Goal: Transaction & Acquisition: Purchase product/service

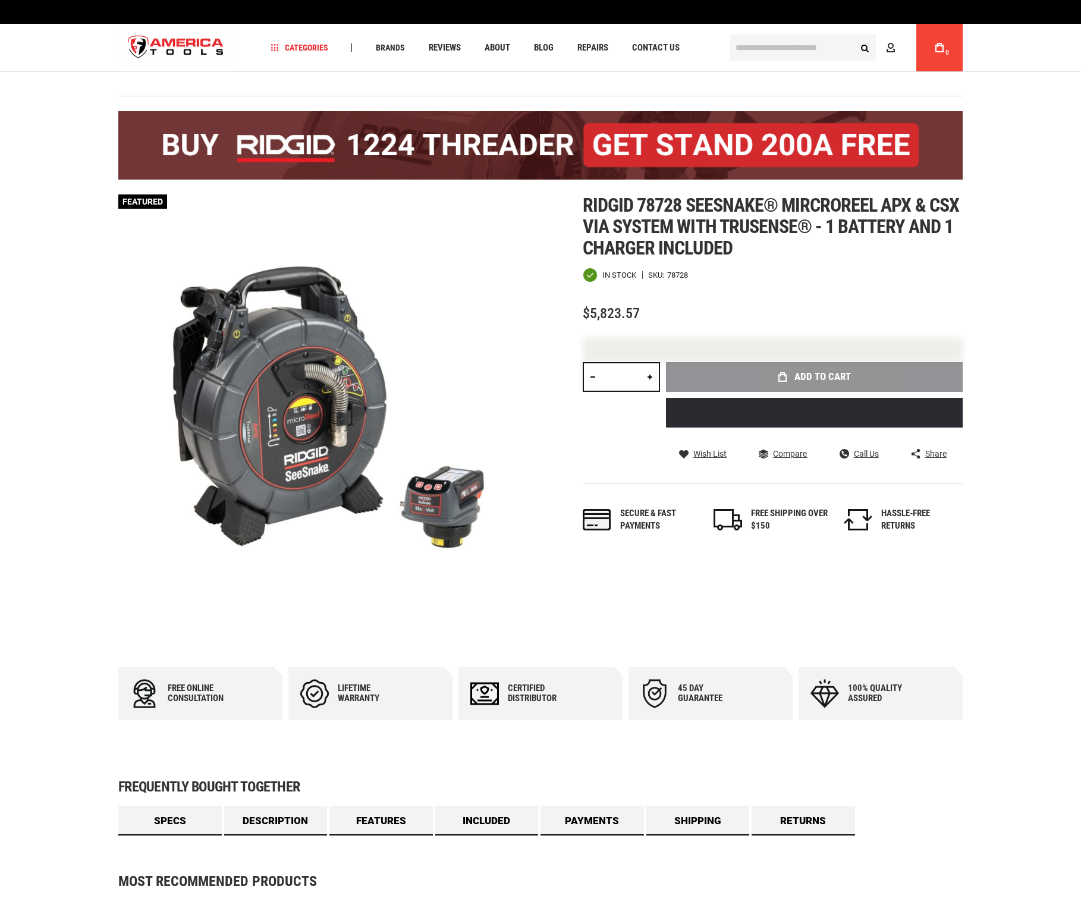
click at [820, 48] on input "text" at bounding box center [803, 48] width 146 height 26
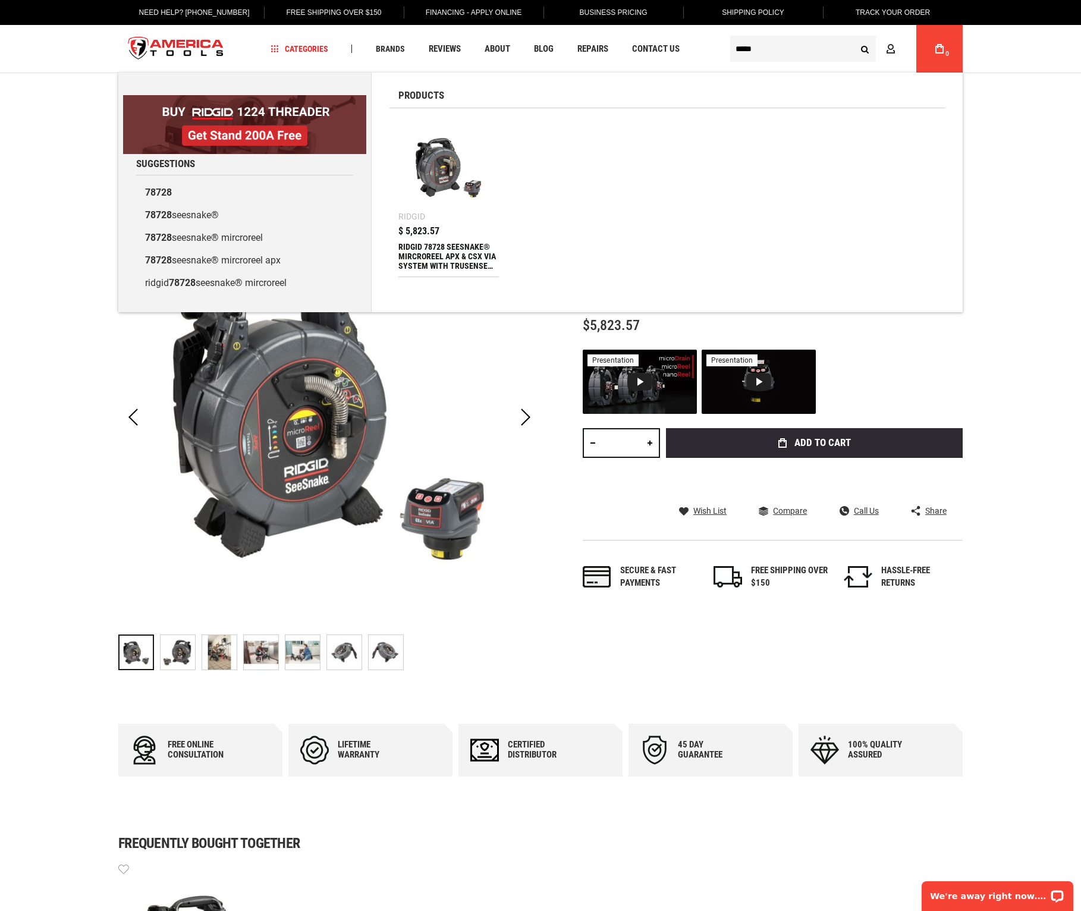
type input "*****"
click at [854, 37] on button "Search" at bounding box center [865, 48] width 23 height 23
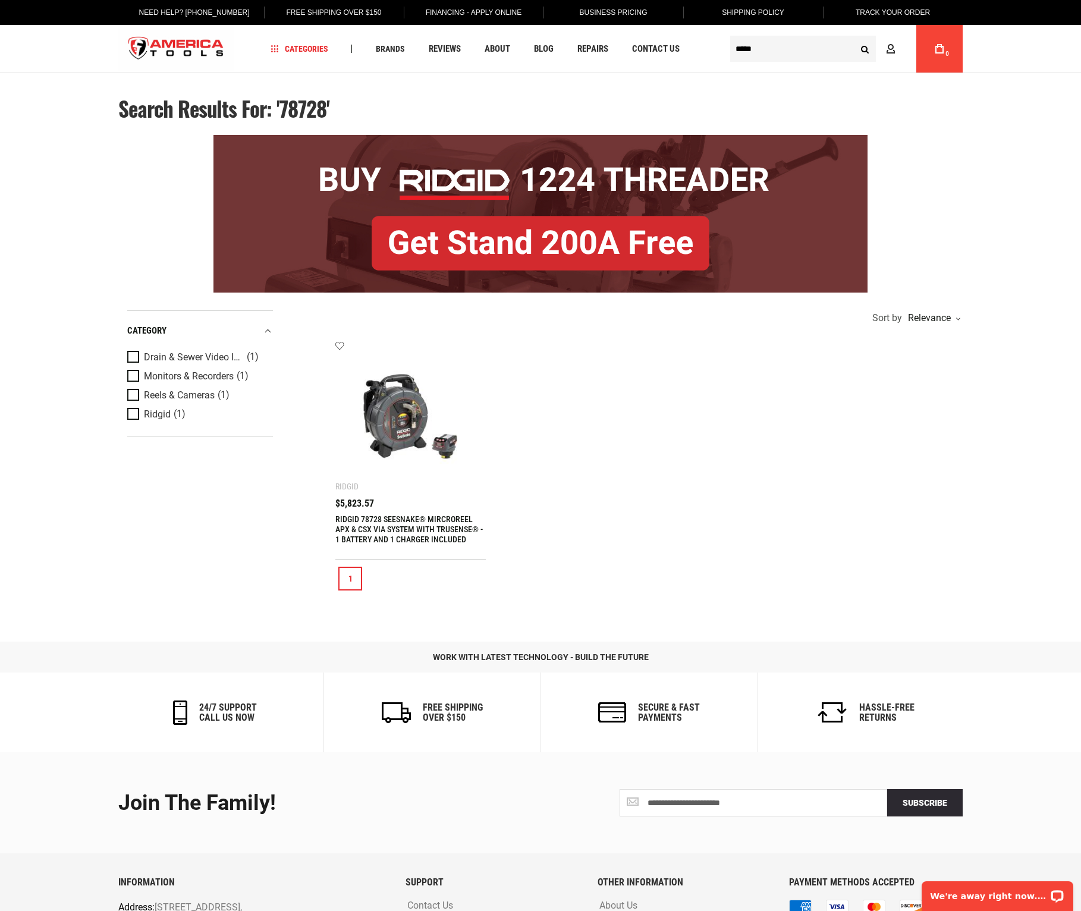
click at [406, 450] on img at bounding box center [410, 416] width 127 height 127
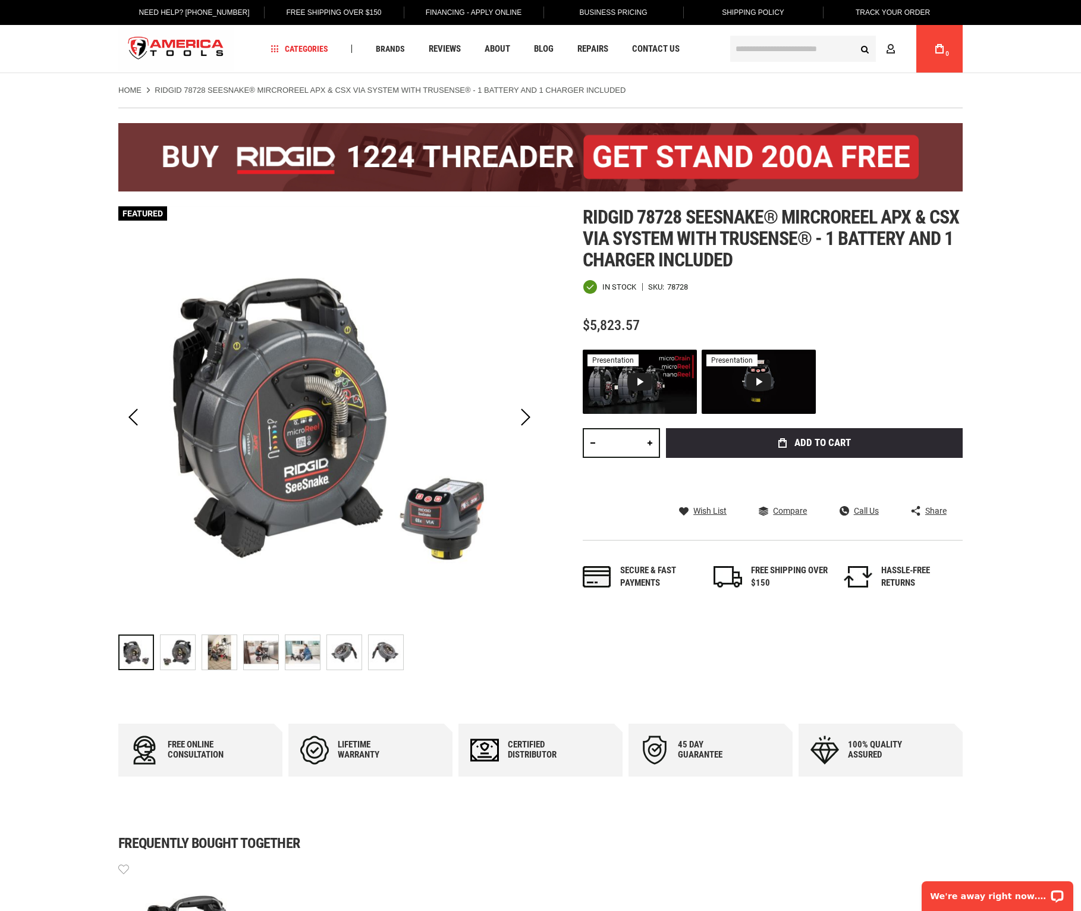
click at [182, 659] on img "RIDGID 78728 SEESNAKE® MIRCROREEL APX & CSX VIA SYSTEM WITH TRUSENSE® - 1 BATTE…" at bounding box center [178, 652] width 35 height 35
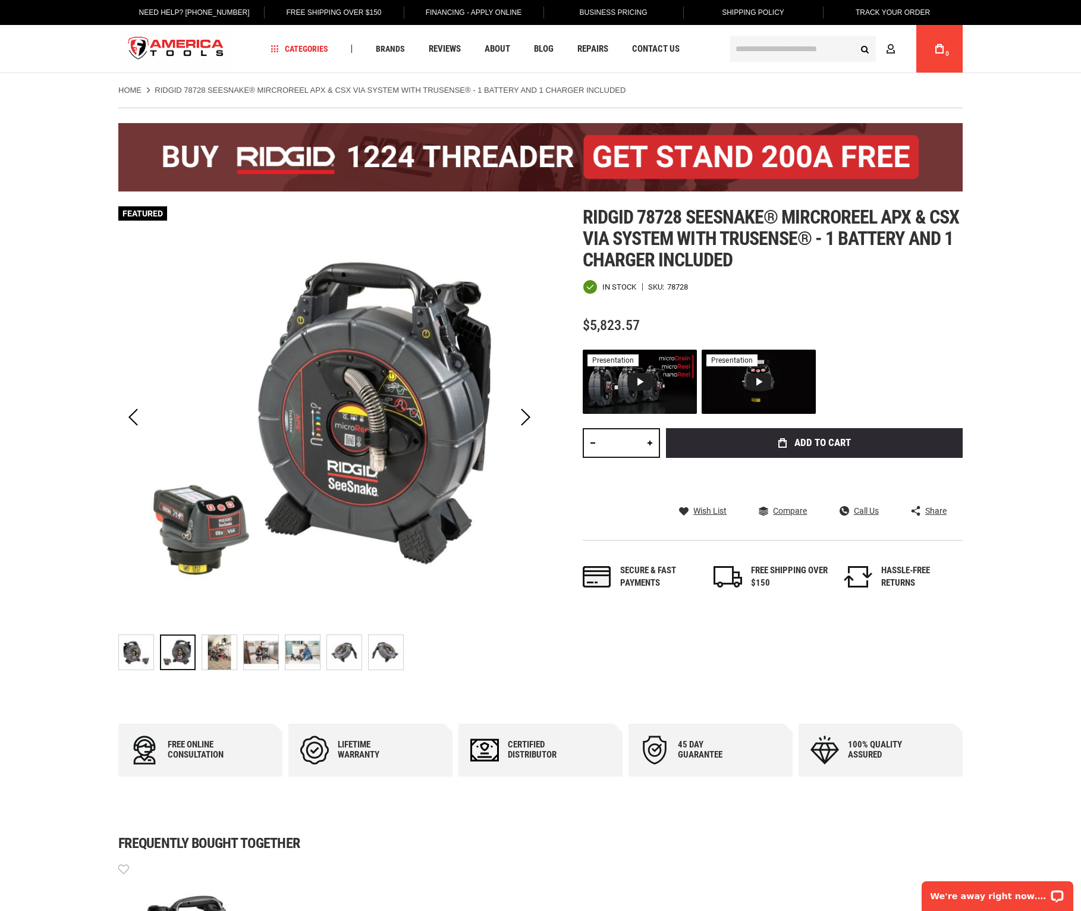
click at [126, 659] on img "RIDGID 78728 SEESNAKE® MIRCROREEL APX & CSX VIA SYSTEM WITH TRUSENSE® - 1 BATTE…" at bounding box center [136, 652] width 35 height 35
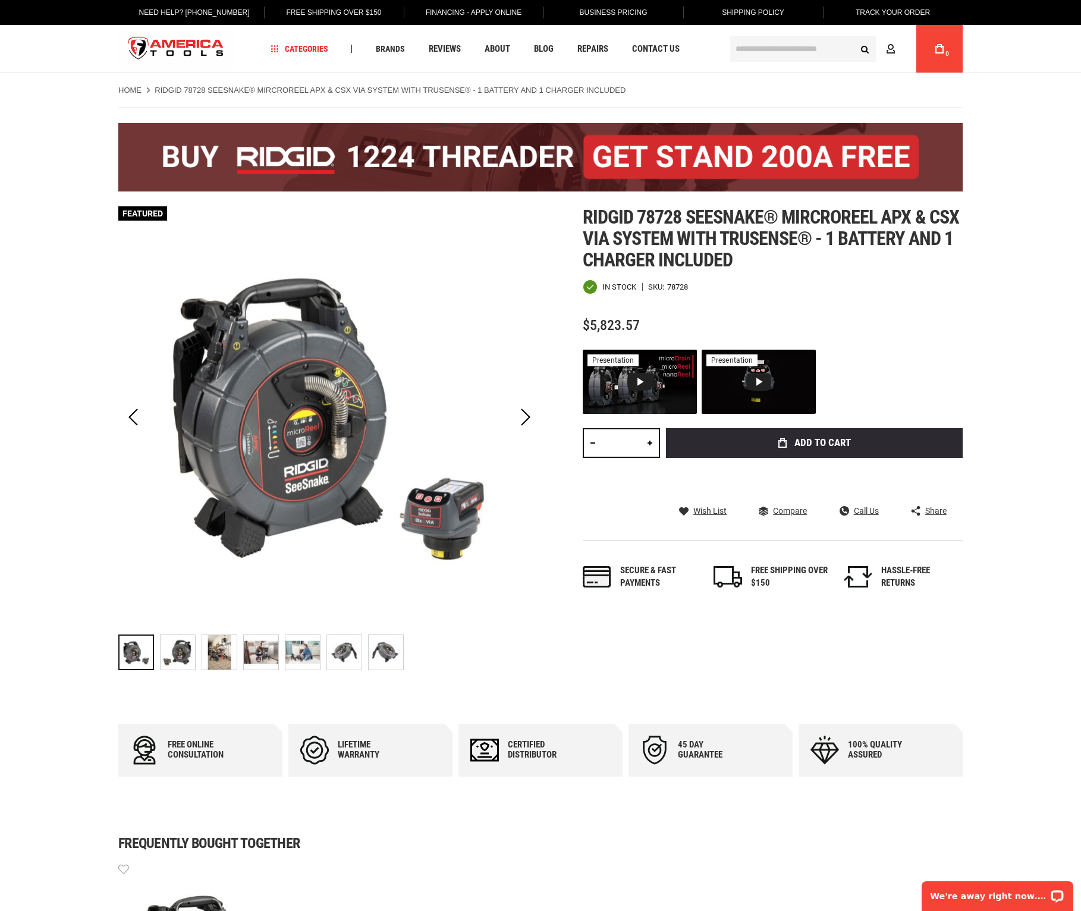
click at [346, 663] on img "RIDGID 78728 SEESNAKE® MIRCROREEL APX & CSX VIA SYSTEM WITH TRUSENSE® - 1 BATTE…" at bounding box center [344, 652] width 35 height 35
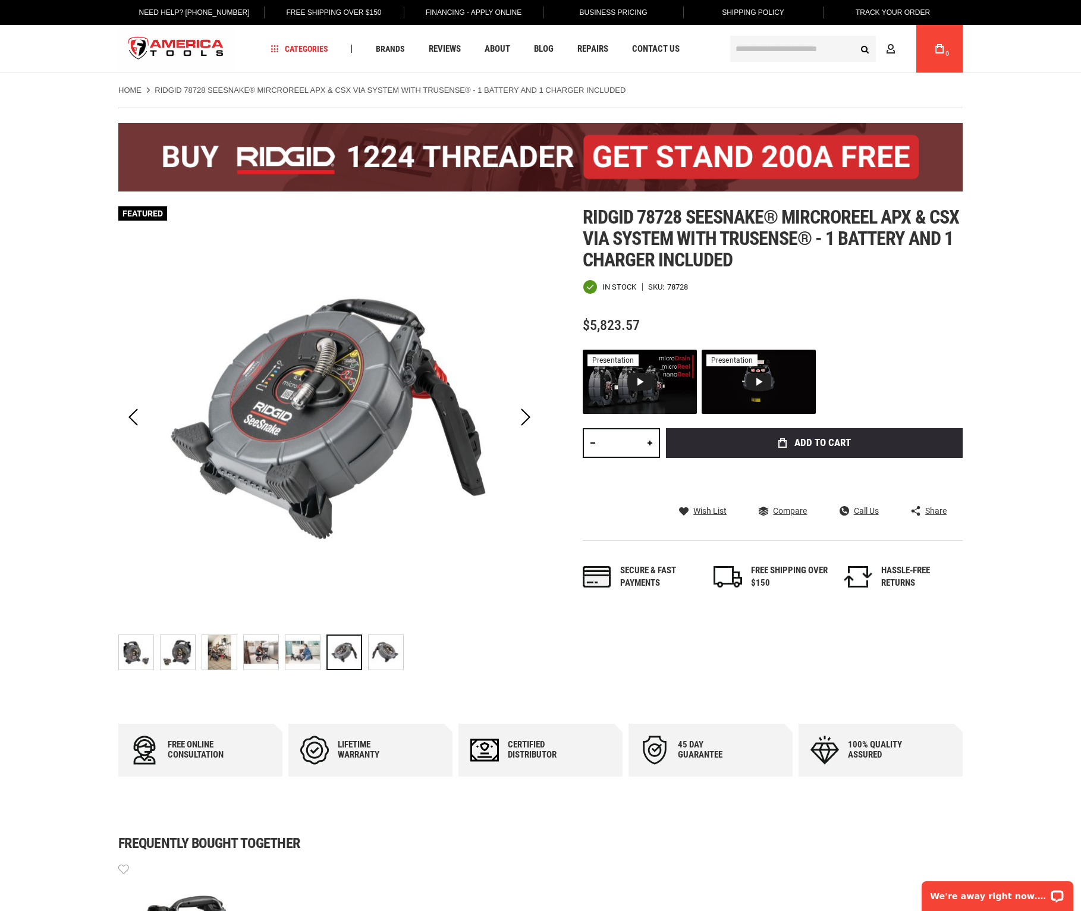
click at [390, 661] on img "RIDGID 78728 SEESNAKE® MIRCROREEL APX & CSX VIA SYSTEM WITH TRUSENSE® - 1 BATTE…" at bounding box center [386, 652] width 35 height 35
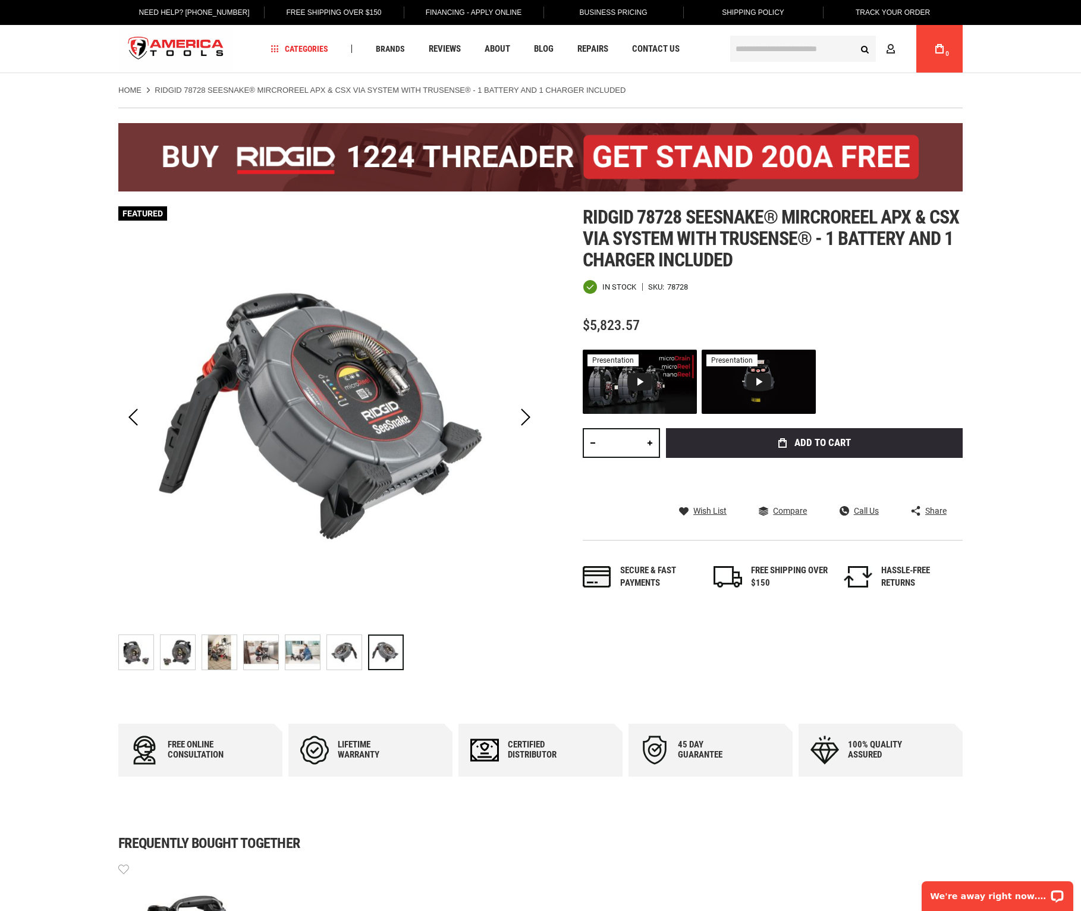
click at [274, 659] on img "RIDGID 78728 SEESNAKE® MIRCROREEL APX & CSX VIA SYSTEM WITH TRUSENSE® - 1 BATTE…" at bounding box center [261, 652] width 35 height 35
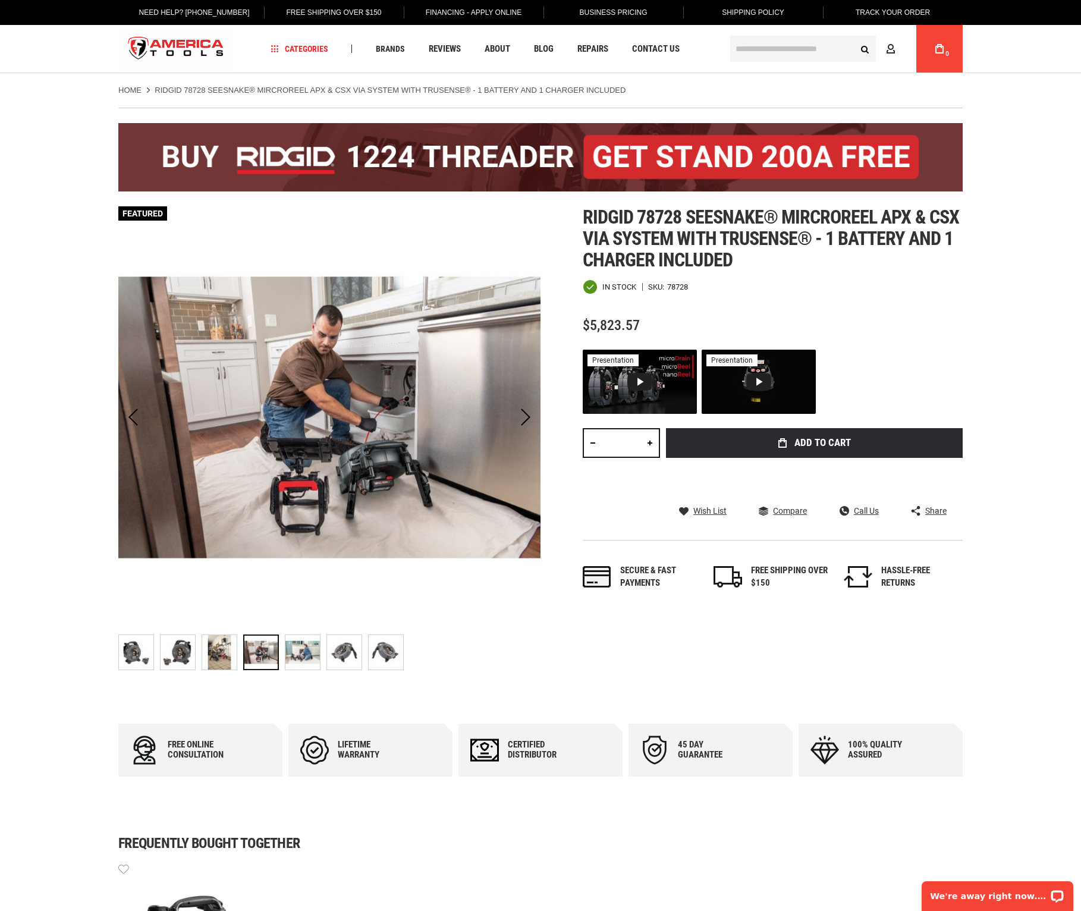
click at [296, 659] on img "RIDGID 78728 SEESNAKE® MIRCROREEL APX & CSX VIA SYSTEM WITH TRUSENSE® - 1 BATTE…" at bounding box center [303, 652] width 35 height 35
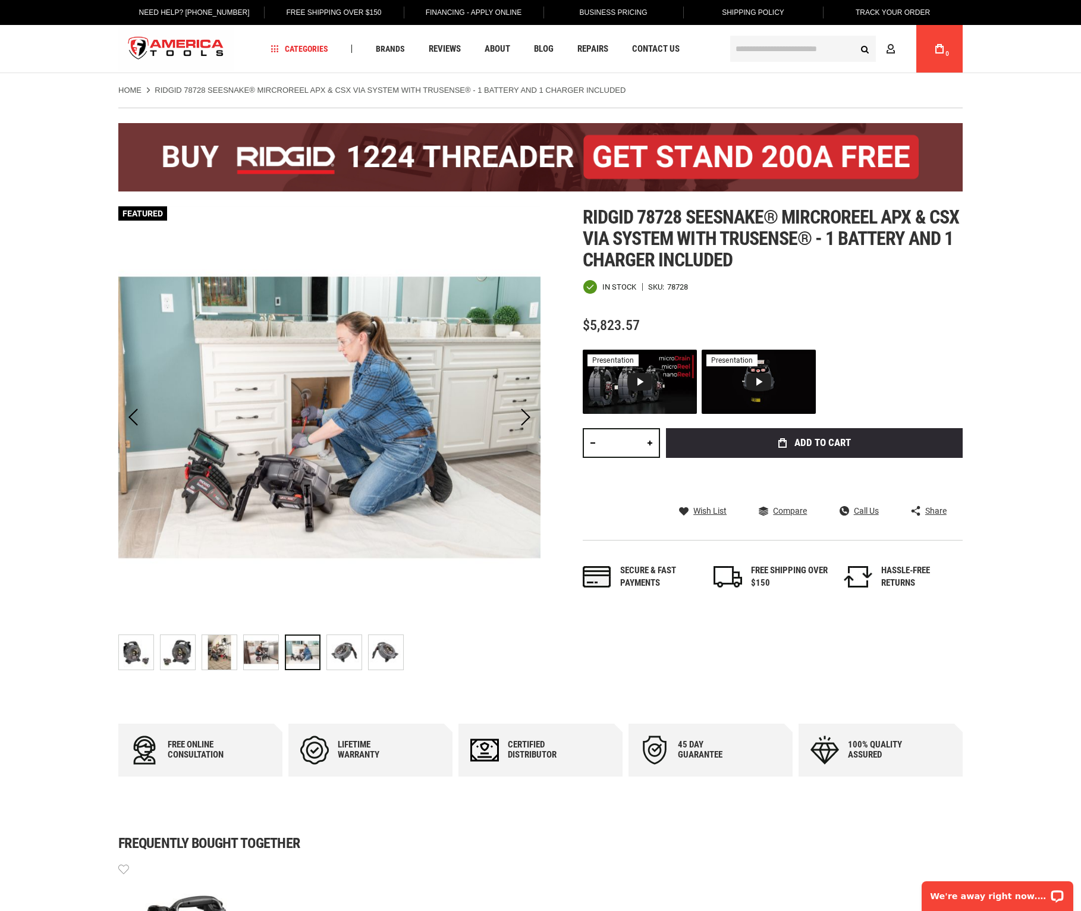
click at [208, 659] on img "RIDGID 78728 SEESNAKE® MIRCROREEL APX & CSX VIA SYSTEM WITH TRUSENSE® - 1 BATTE…" at bounding box center [219, 652] width 35 height 35
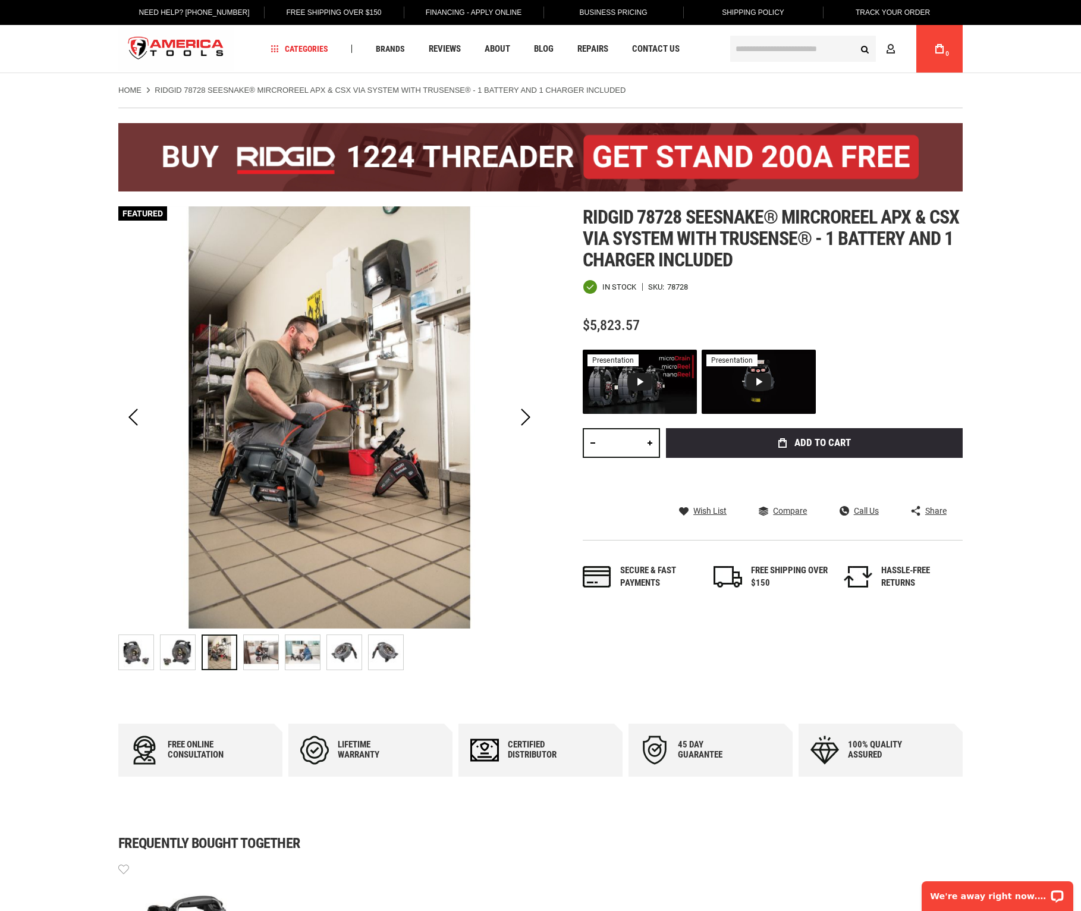
click at [180, 657] on img "RIDGID 78728 SEESNAKE® MIRCROREEL APX & CSX VIA SYSTEM WITH TRUSENSE® - 1 BATTE…" at bounding box center [178, 652] width 35 height 35
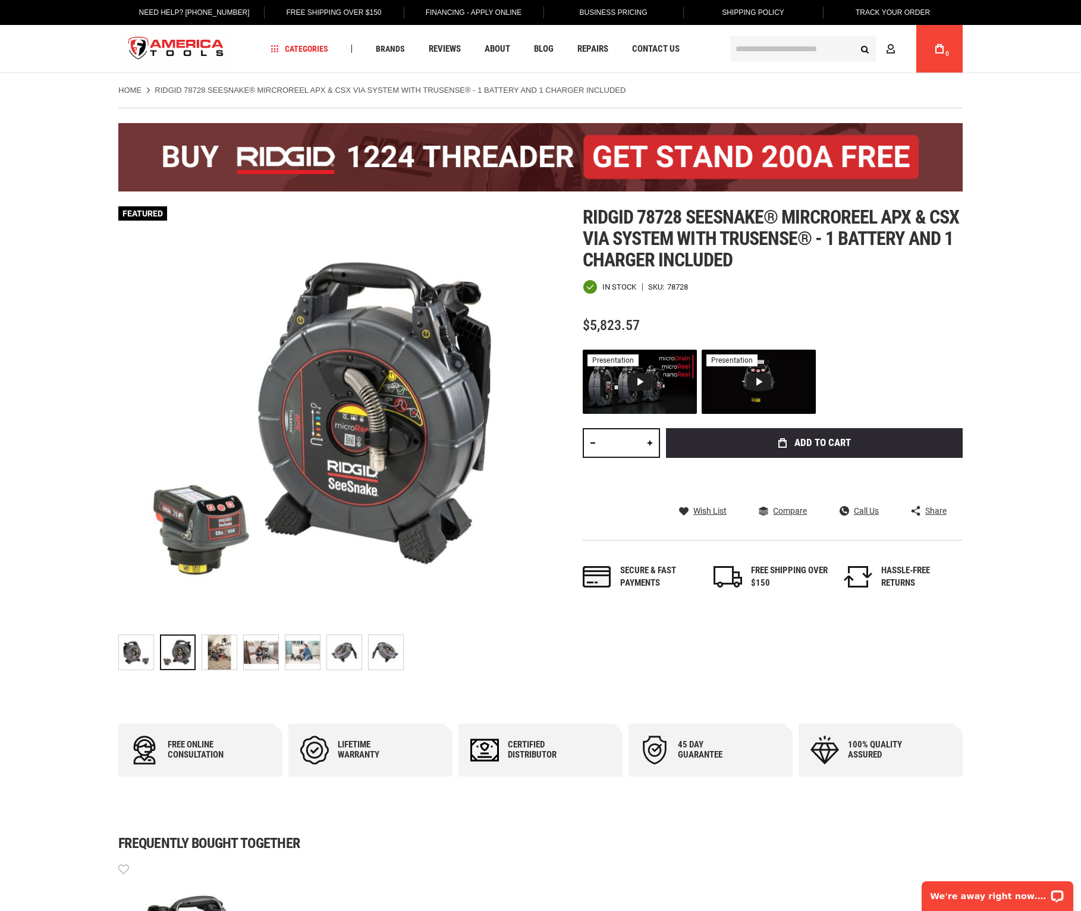
drag, startPoint x: 1033, startPoint y: 106, endPoint x: 977, endPoint y: 84, distance: 60.1
